Goal: Check status: Check status

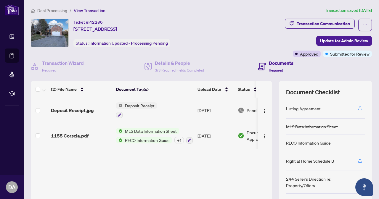
scroll to position [1, 0]
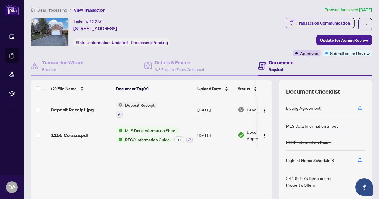
drag, startPoint x: 145, startPoint y: 197, endPoint x: 201, endPoint y: 194, distance: 56.4
click at [201, 194] on div "(2) File Name Document Tag(s) Upload Date Status Deposit Receipt.jpg Deposit Re…" at bounding box center [151, 153] width 241 height 145
click at [140, 165] on div "Deposit Receipt.jpg Deposit Receipt [DATE] Pending Review 1155 Corscia.pdf MLS …" at bounding box center [151, 147] width 241 height 100
click at [62, 109] on span "Deposit Receipt.jpg" at bounding box center [72, 109] width 43 height 7
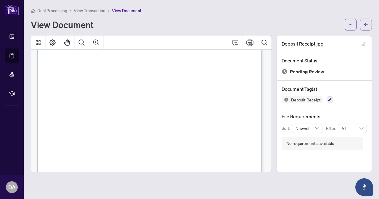
scroll to position [12, 0]
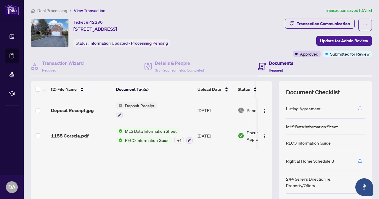
drag, startPoint x: 194, startPoint y: 194, endPoint x: 239, endPoint y: 193, distance: 45.3
click at [239, 193] on div "Deposit Receipt.jpg Deposit Receipt [DATE] Pending Review 1155 Corscia.pdf MLS …" at bounding box center [151, 148] width 241 height 100
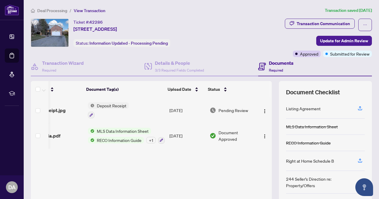
scroll to position [0, 34]
